Goal: Task Accomplishment & Management: Manage account settings

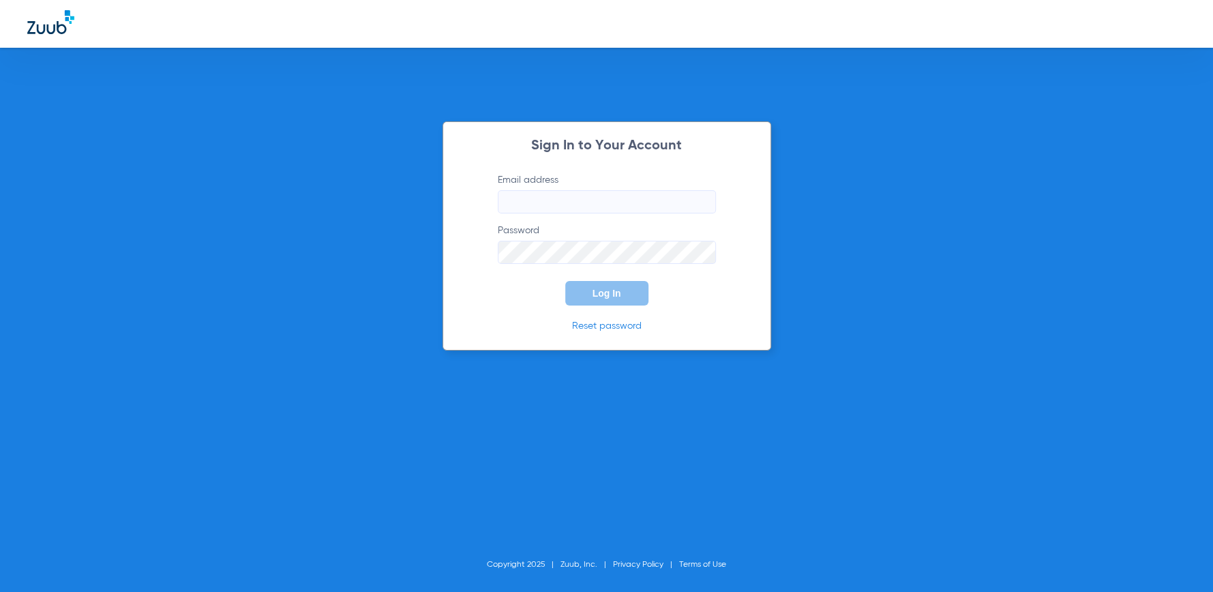
type input "[EMAIL_ADDRESS][DOMAIN_NAME]"
click at [622, 297] on button "Log In" at bounding box center [606, 293] width 83 height 25
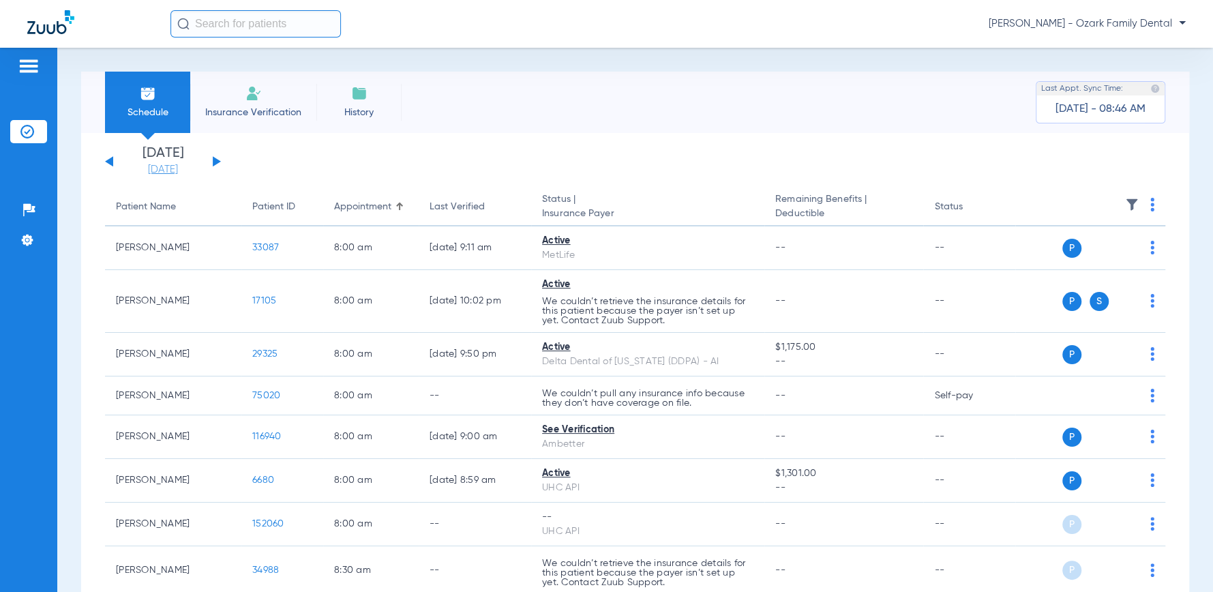
click at [192, 173] on link "[DATE]" at bounding box center [163, 170] width 82 height 14
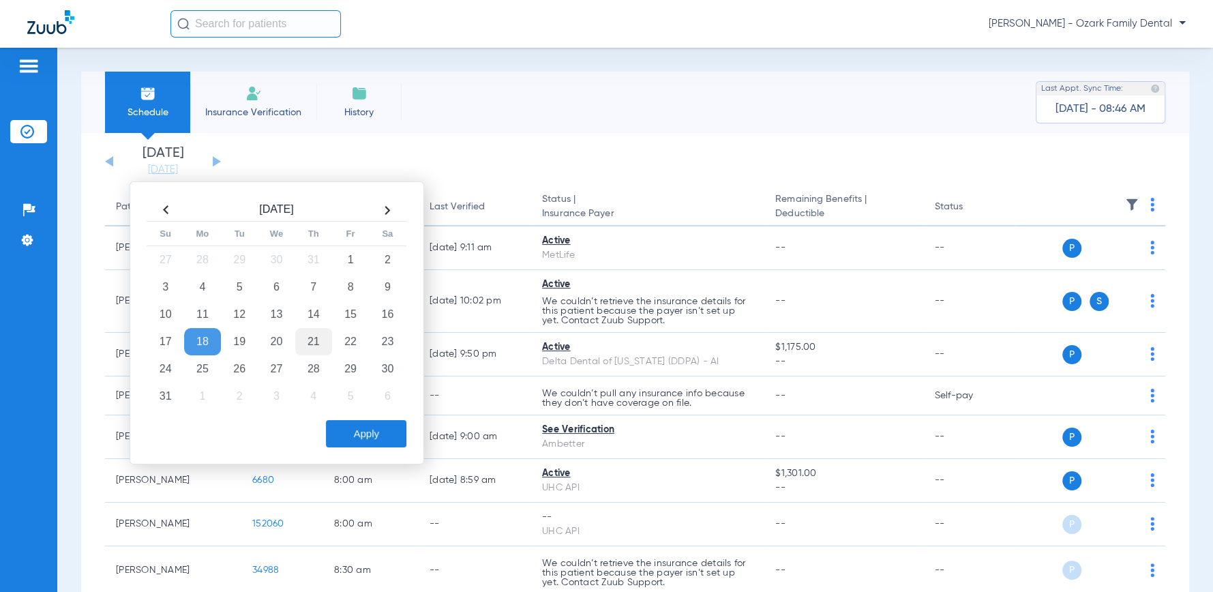
click at [316, 339] on td "21" at bounding box center [313, 341] width 37 height 27
click at [357, 441] on button "Apply" at bounding box center [366, 433] width 80 height 27
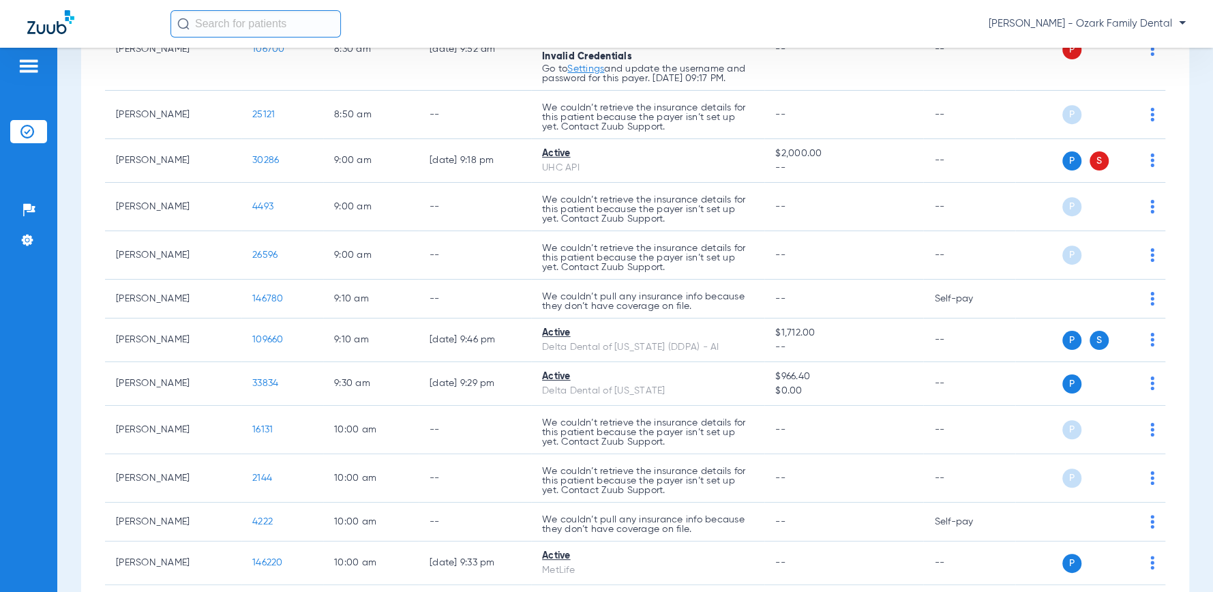
scroll to position [151, 0]
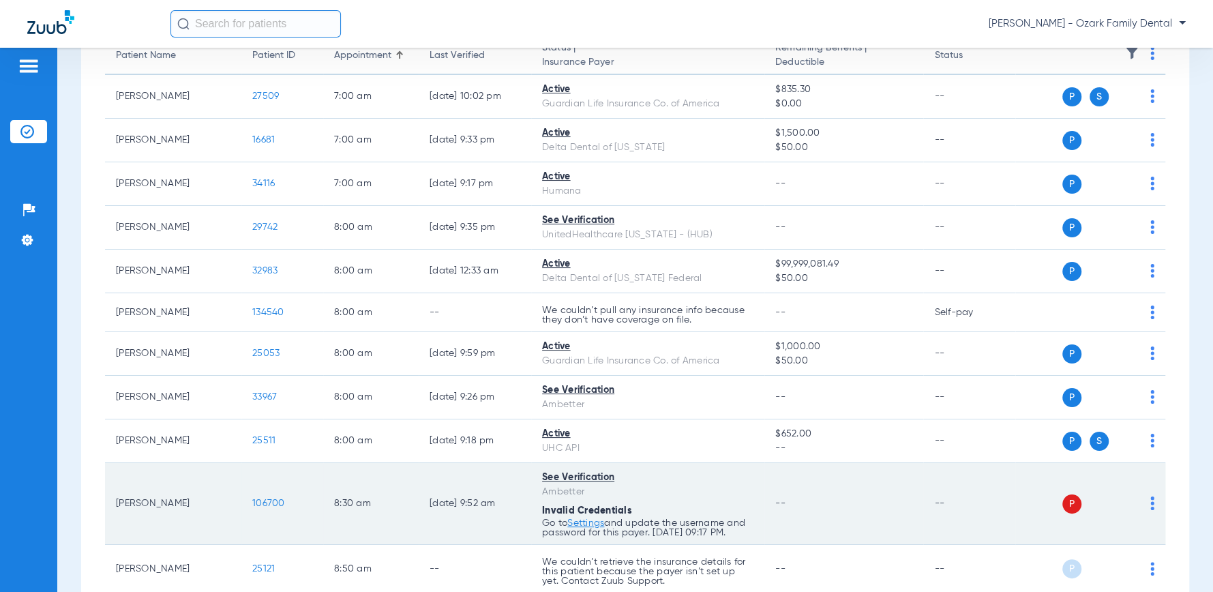
click at [1130, 503] on div "P S" at bounding box center [1085, 503] width 139 height 19
click at [1151, 507] on img at bounding box center [1153, 504] width 4 height 14
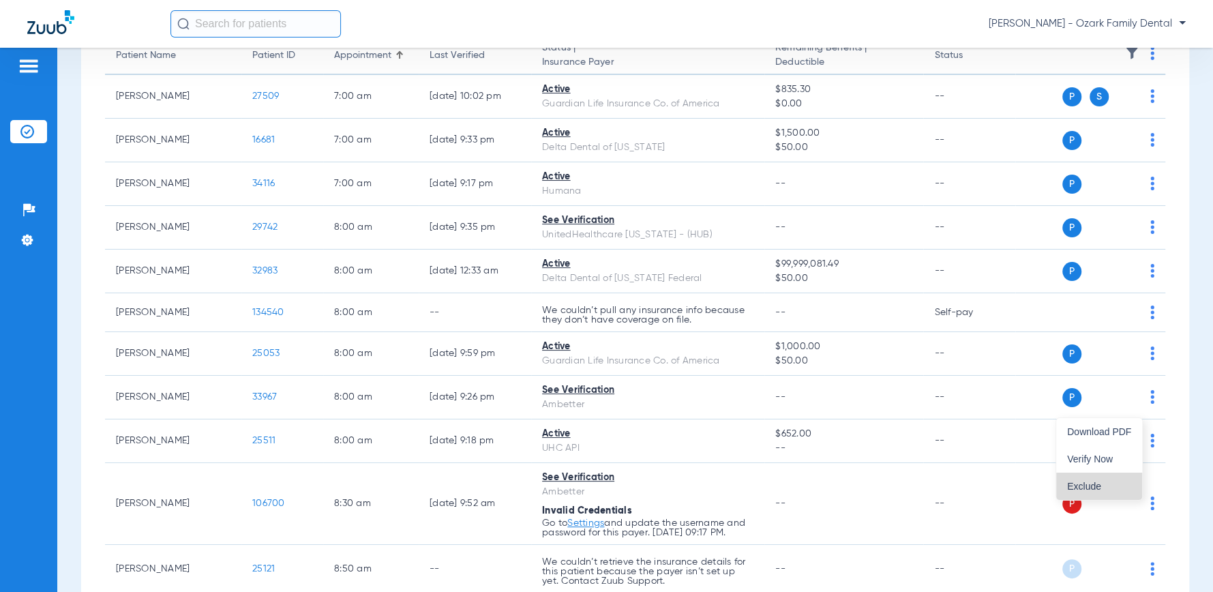
click at [1101, 486] on span "Exclude" at bounding box center [1099, 487] width 64 height 10
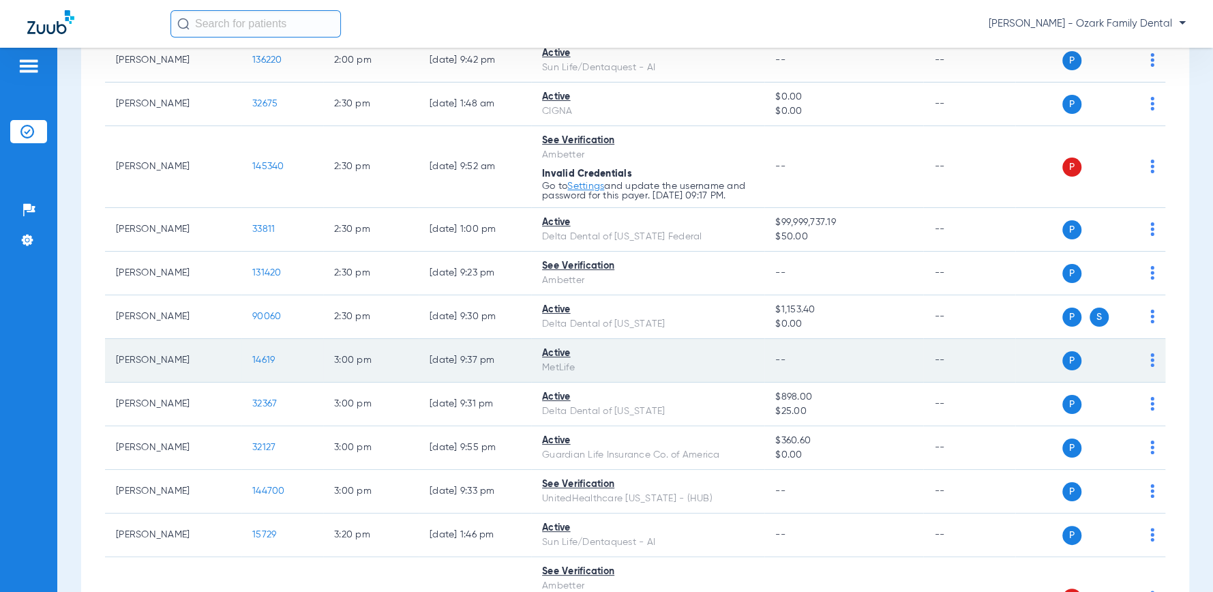
scroll to position [1865, 0]
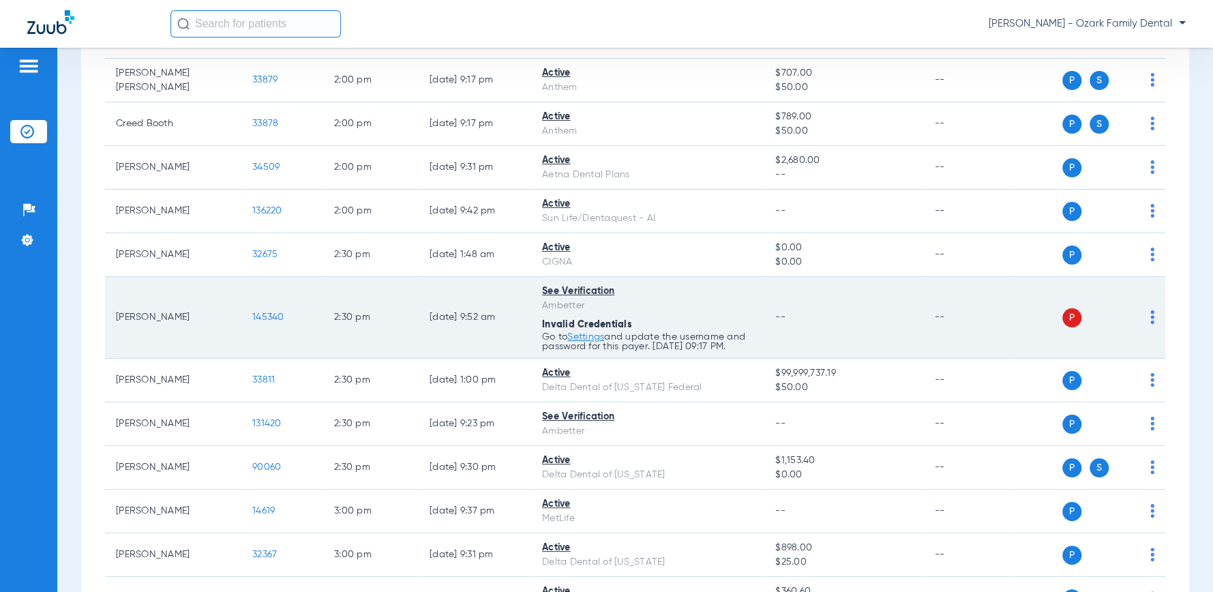
click at [1151, 319] on img at bounding box center [1153, 317] width 4 height 14
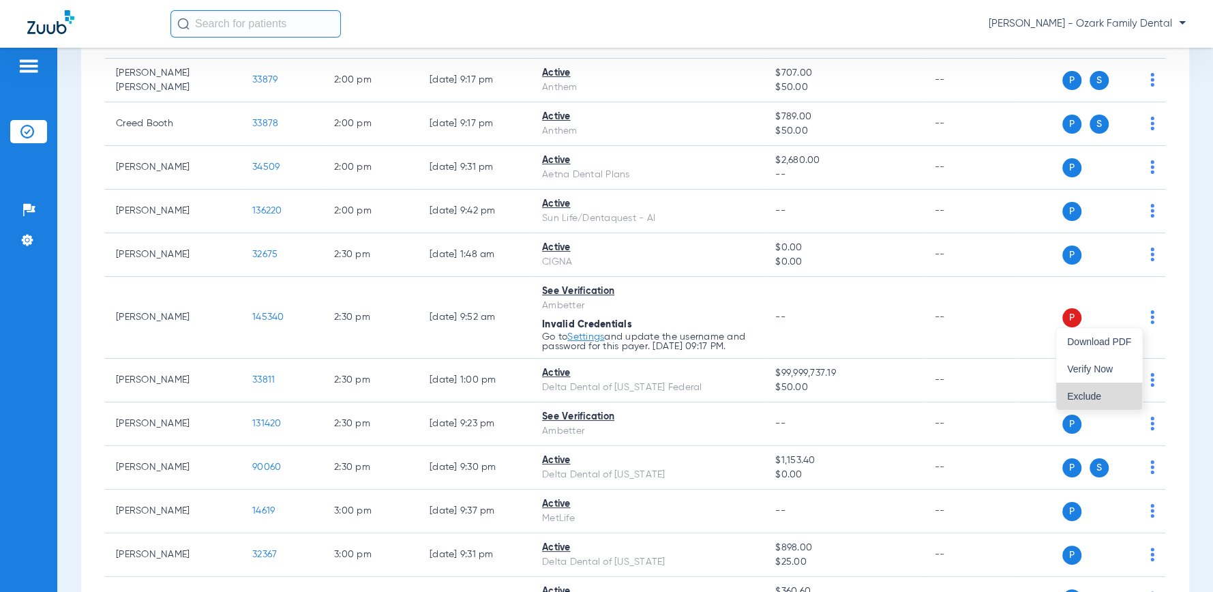
click at [1095, 395] on span "Exclude" at bounding box center [1099, 396] width 64 height 10
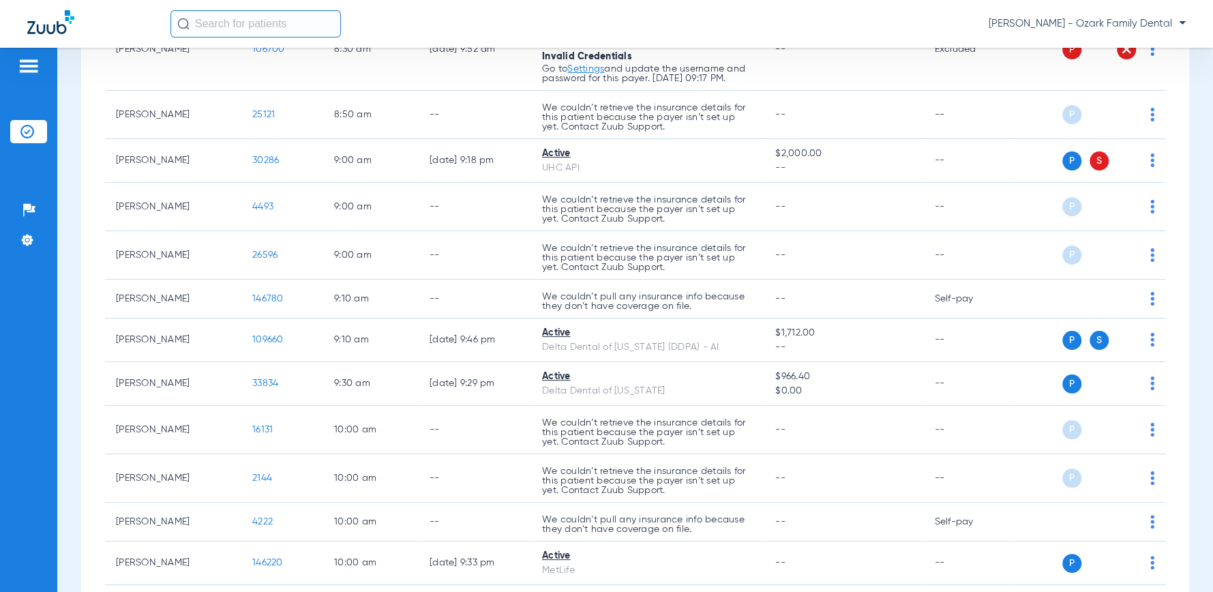
scroll to position [349, 0]
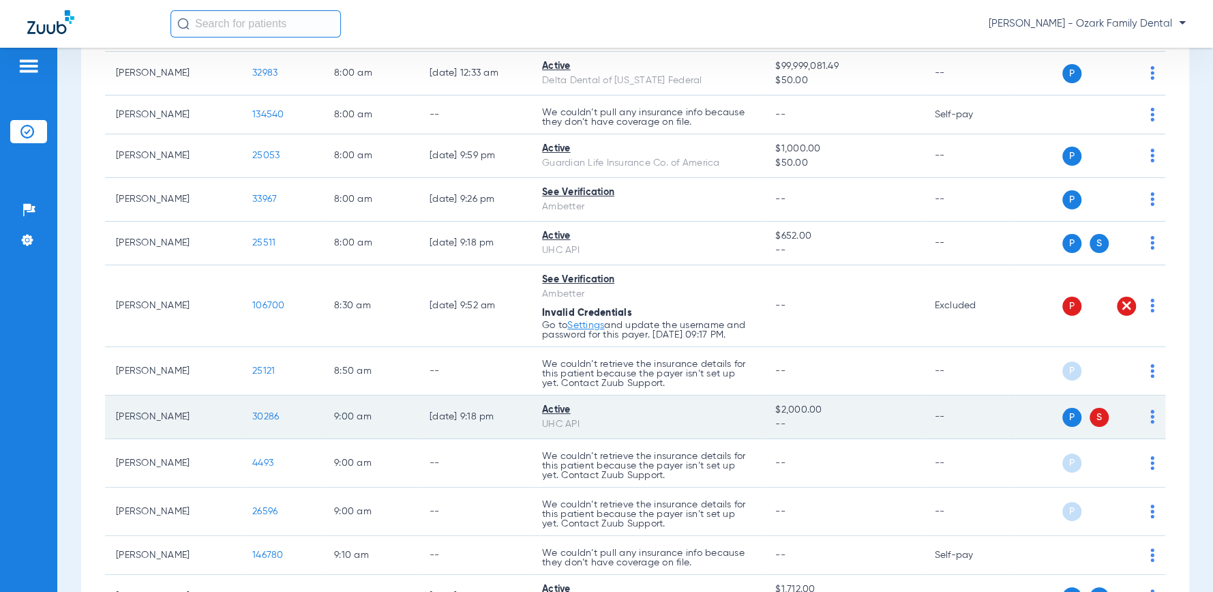
click at [1151, 417] on img at bounding box center [1153, 417] width 4 height 14
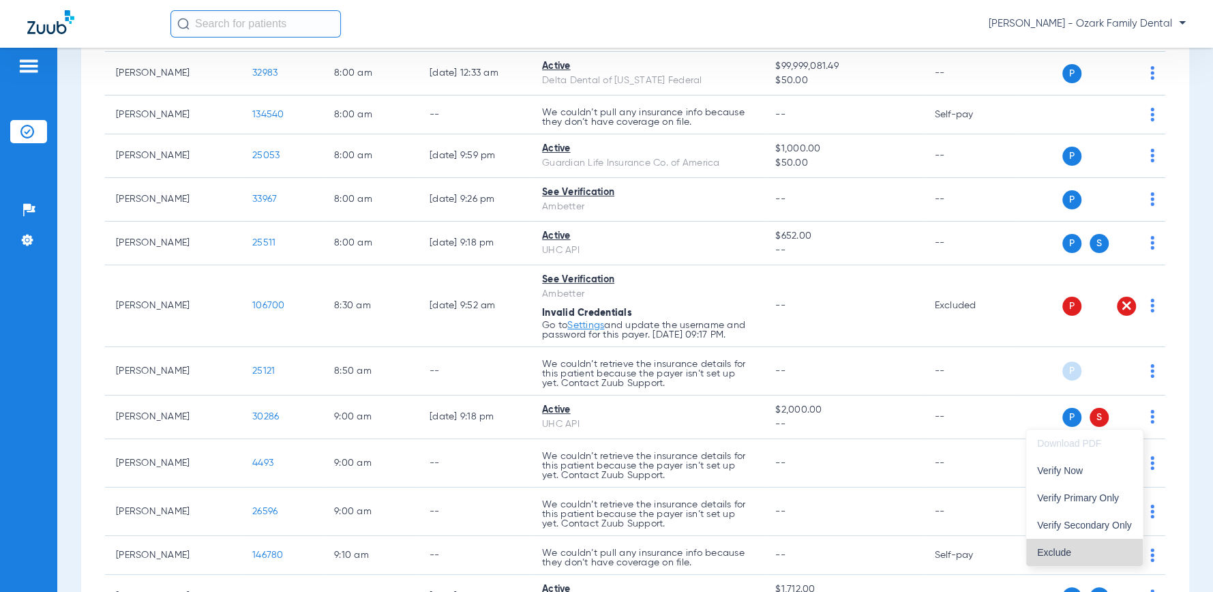
click at [1056, 554] on span "Exclude" at bounding box center [1084, 553] width 95 height 10
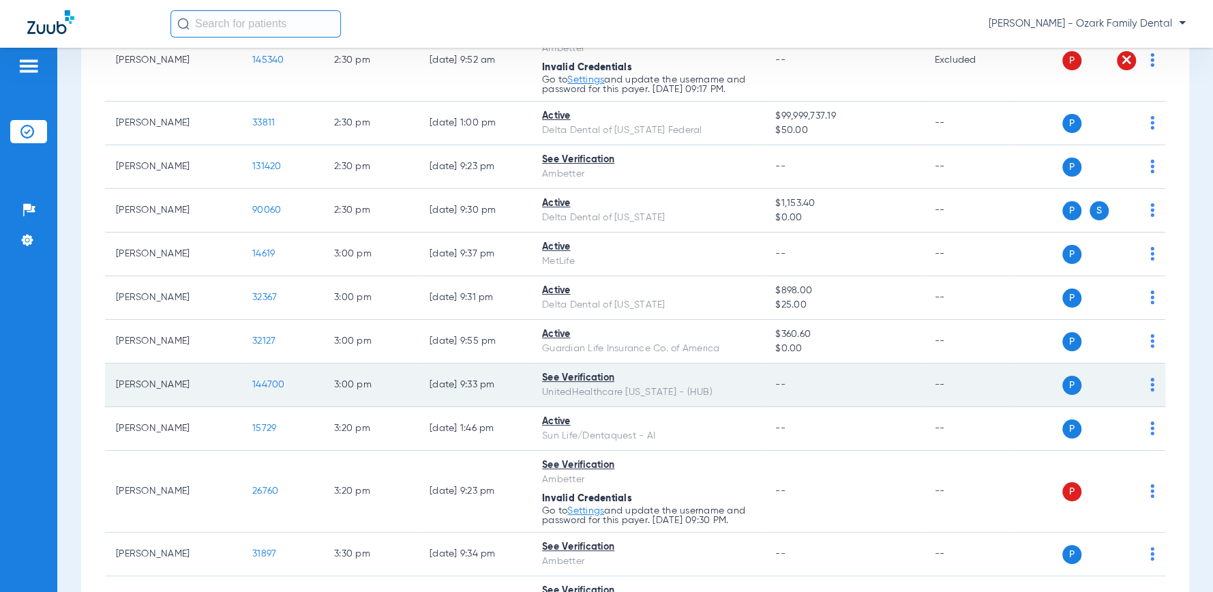
scroll to position [2242, 0]
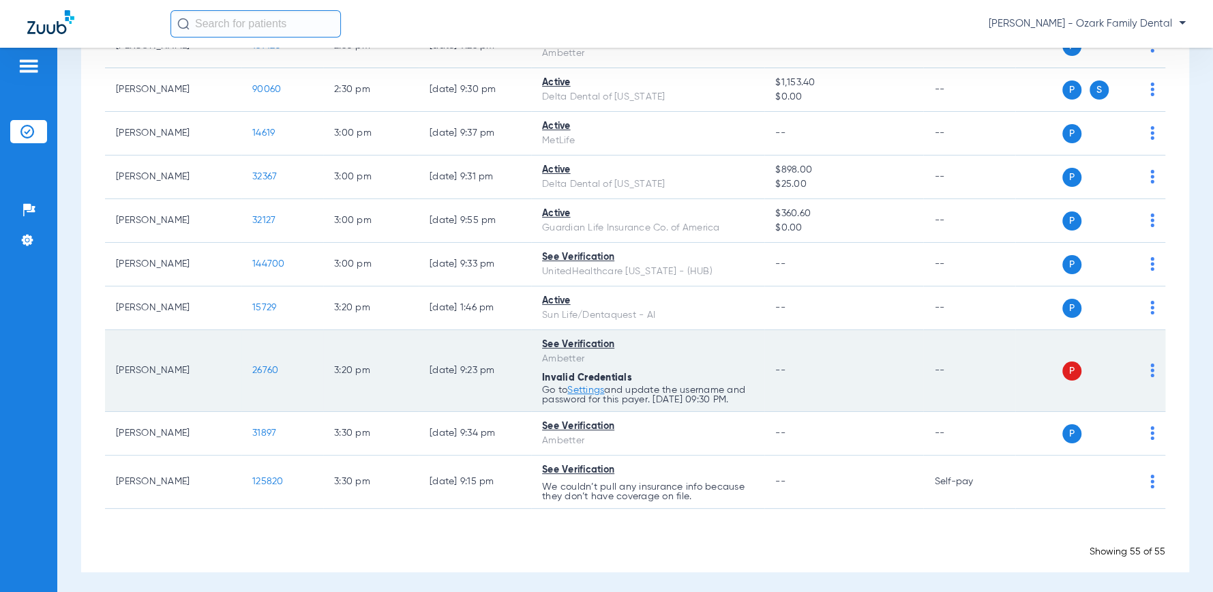
click at [1151, 372] on img at bounding box center [1153, 371] width 4 height 14
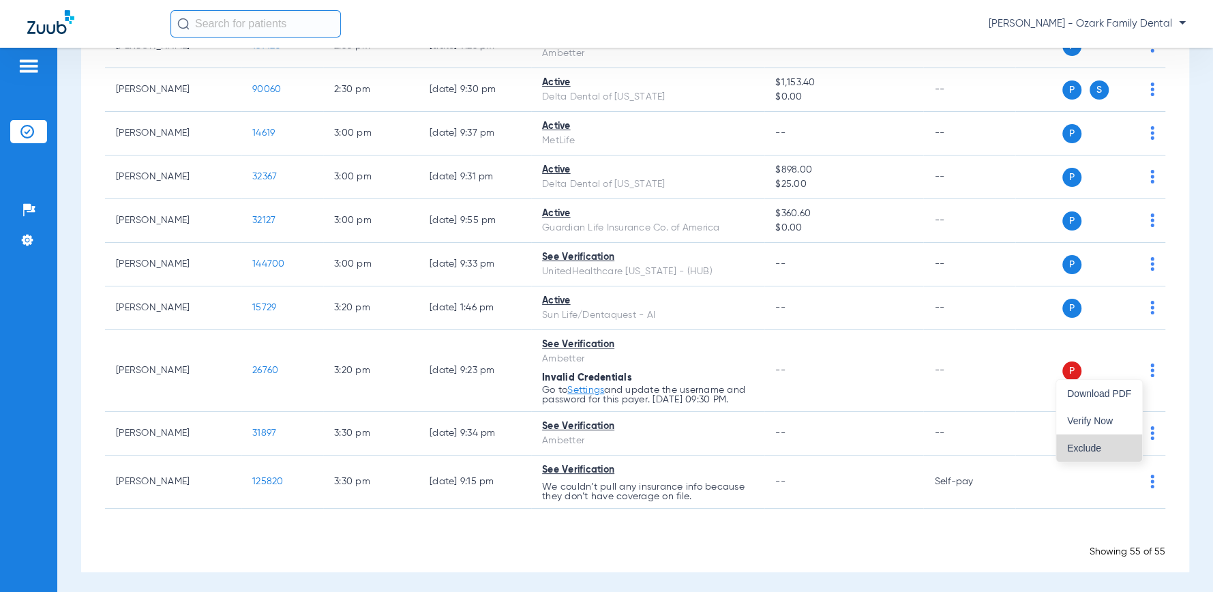
click at [1100, 444] on span "Exclude" at bounding box center [1099, 448] width 64 height 10
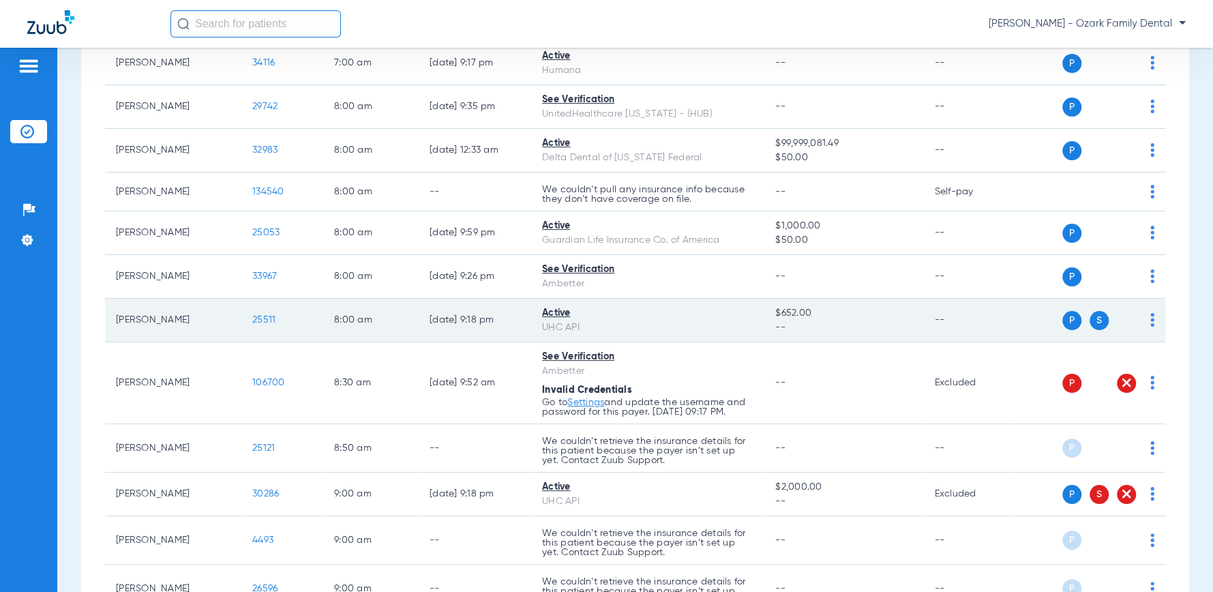
scroll to position [0, 0]
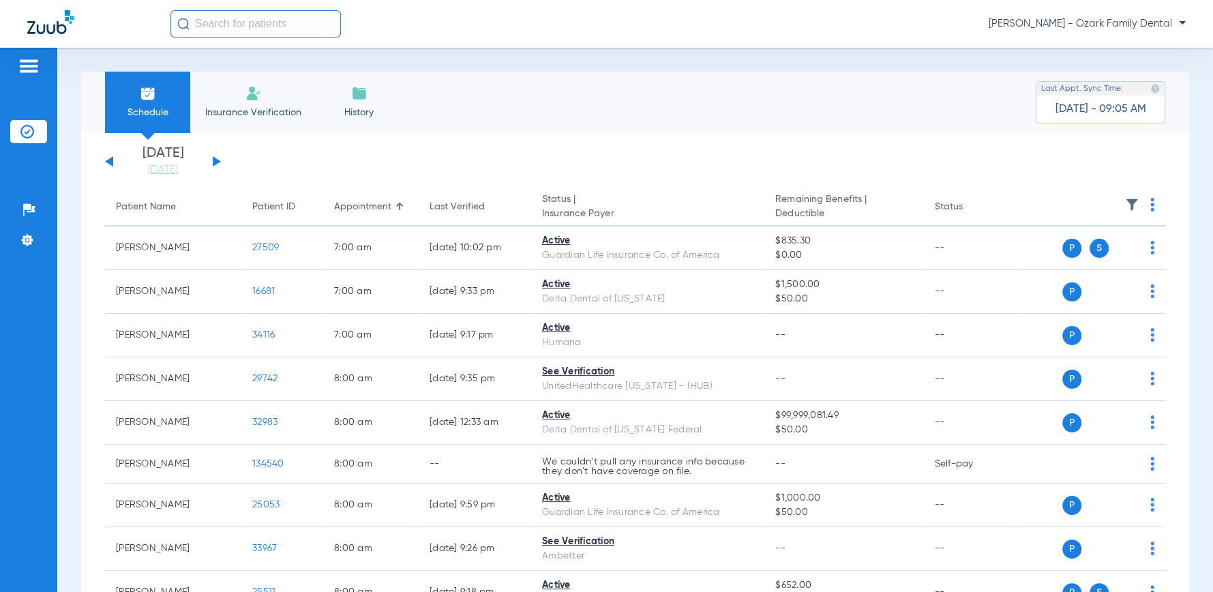
click at [1177, 25] on span "[PERSON_NAME] - Ozark Family Dental" at bounding box center [1087, 24] width 197 height 14
click at [1161, 49] on span "Log out" at bounding box center [1146, 49] width 53 height 10
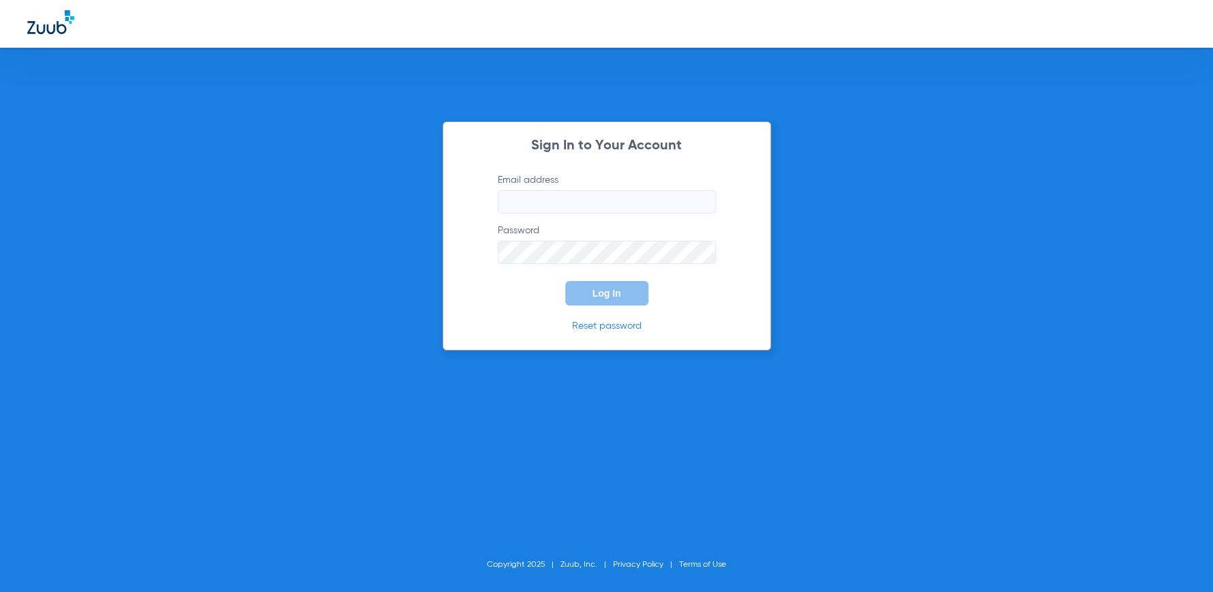
type input "[EMAIL_ADDRESS][DOMAIN_NAME]"
